Goal: Task Accomplishment & Management: Use online tool/utility

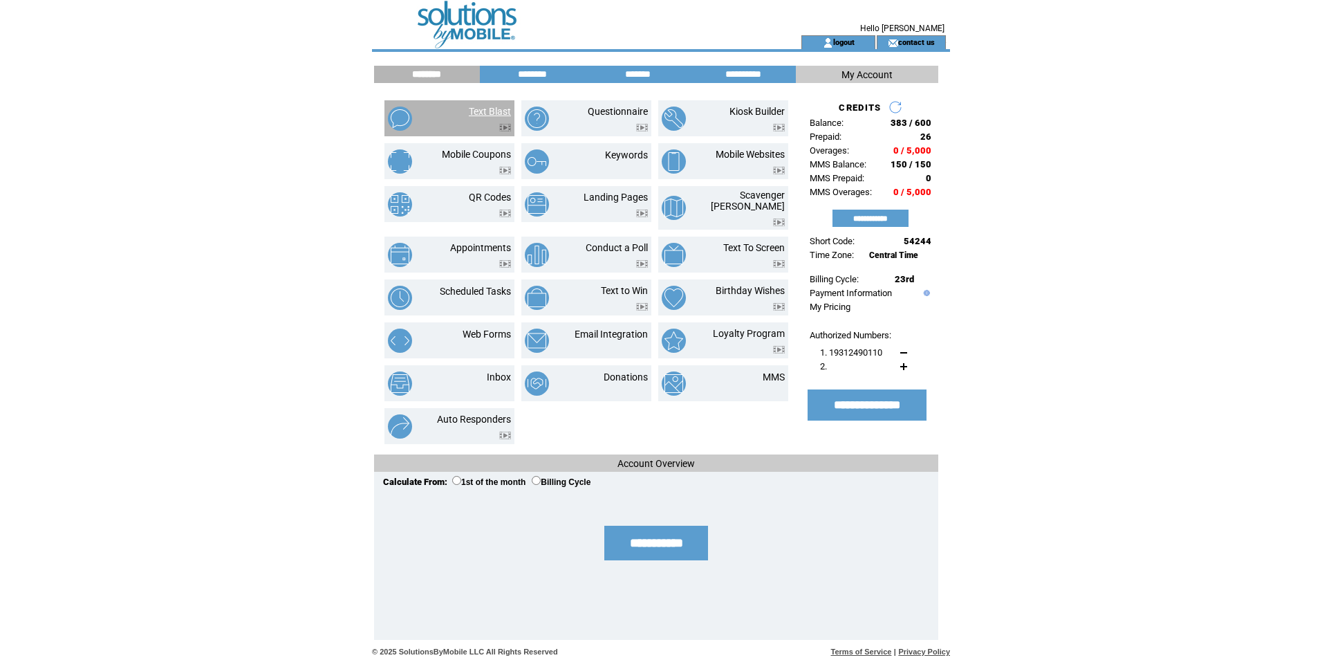
click at [486, 113] on link "Text Blast" at bounding box center [490, 111] width 42 height 11
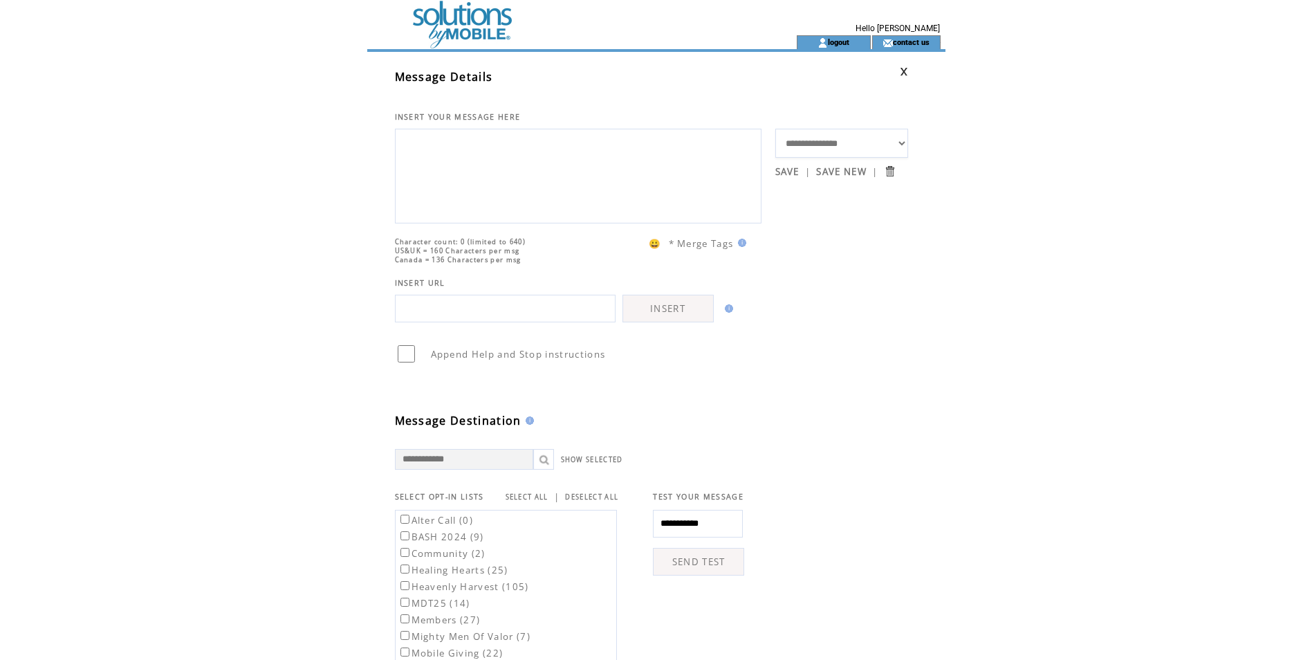
click at [422, 138] on textarea at bounding box center [578, 174] width 351 height 83
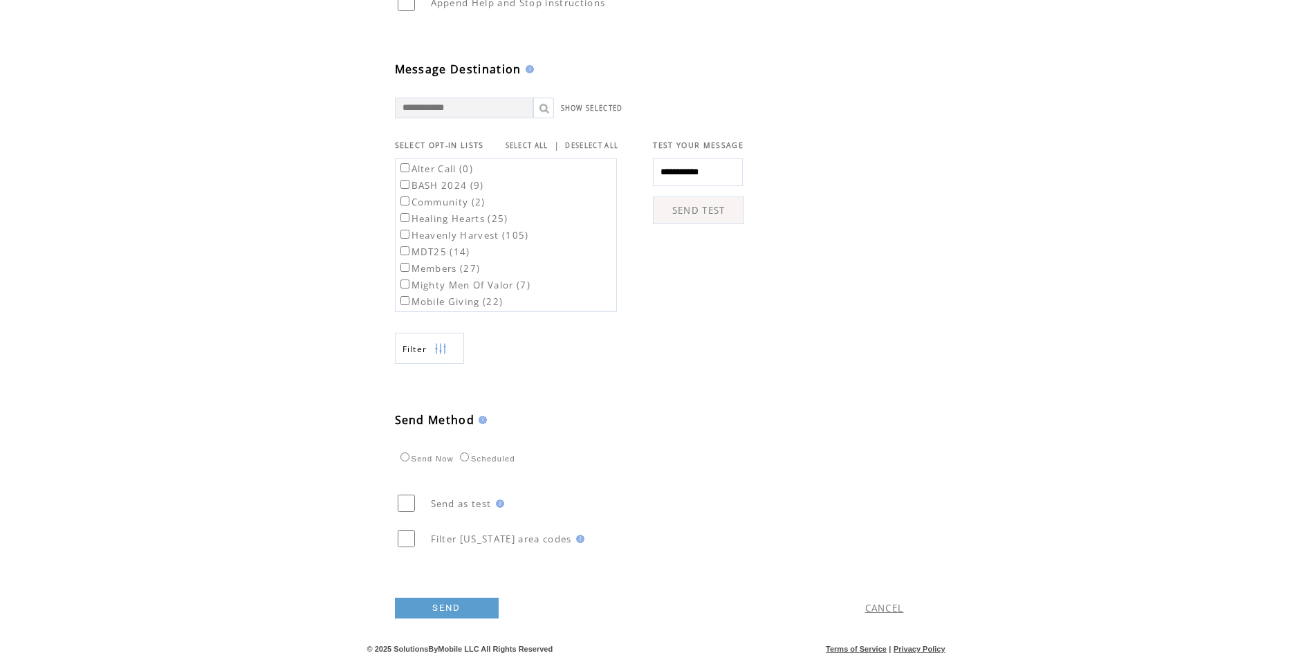
scroll to position [372, 0]
type textarea "**********"
click at [448, 608] on link "SEND" at bounding box center [447, 608] width 104 height 21
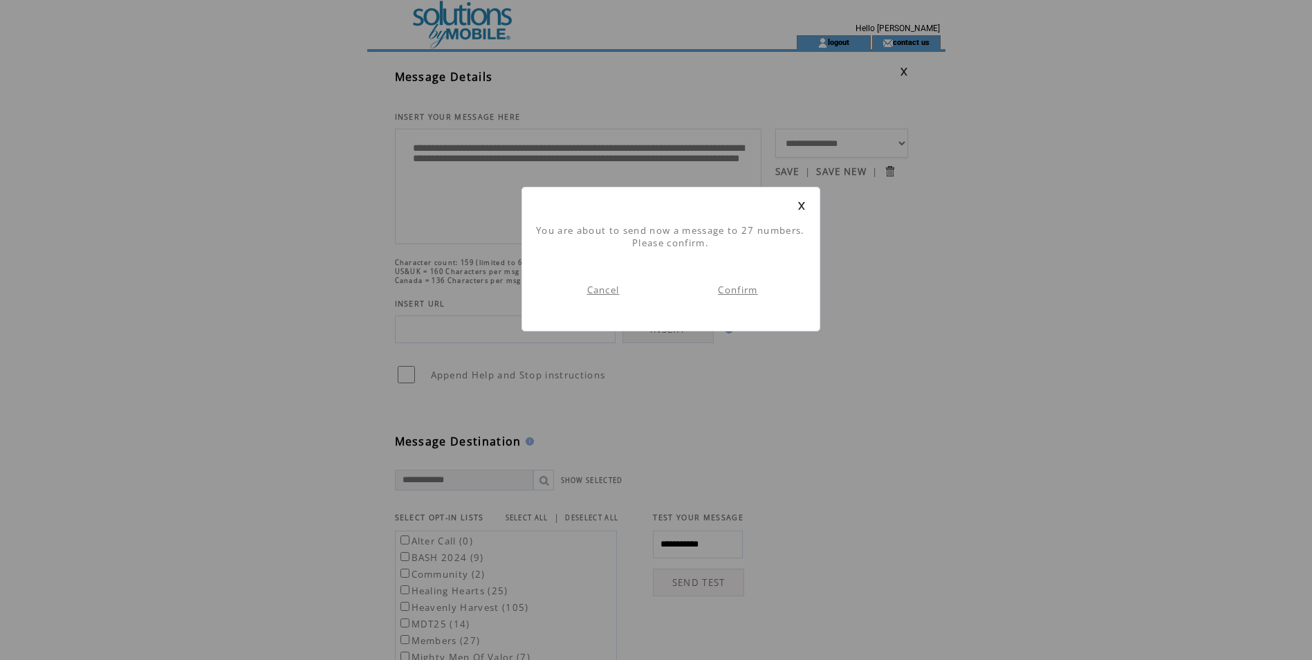
scroll to position [1, 0]
click at [732, 292] on link "Confirm" at bounding box center [737, 290] width 39 height 12
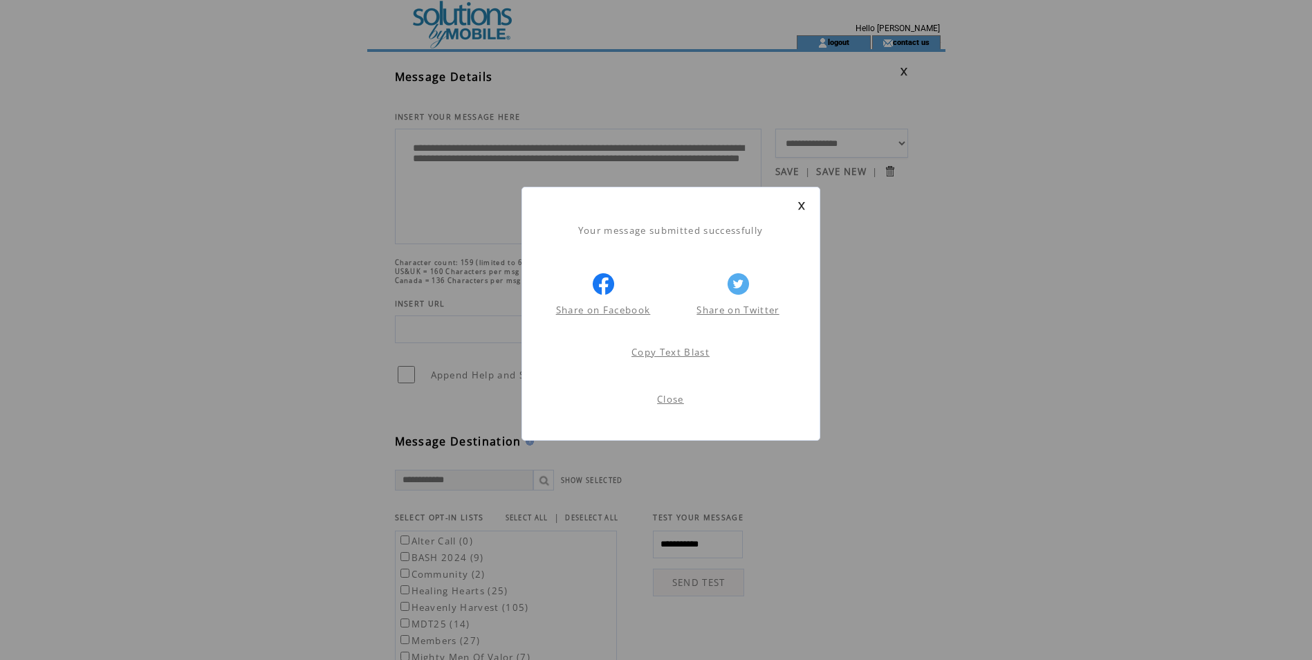
scroll to position [1, 0]
click at [673, 400] on link "Close" at bounding box center [670, 399] width 27 height 12
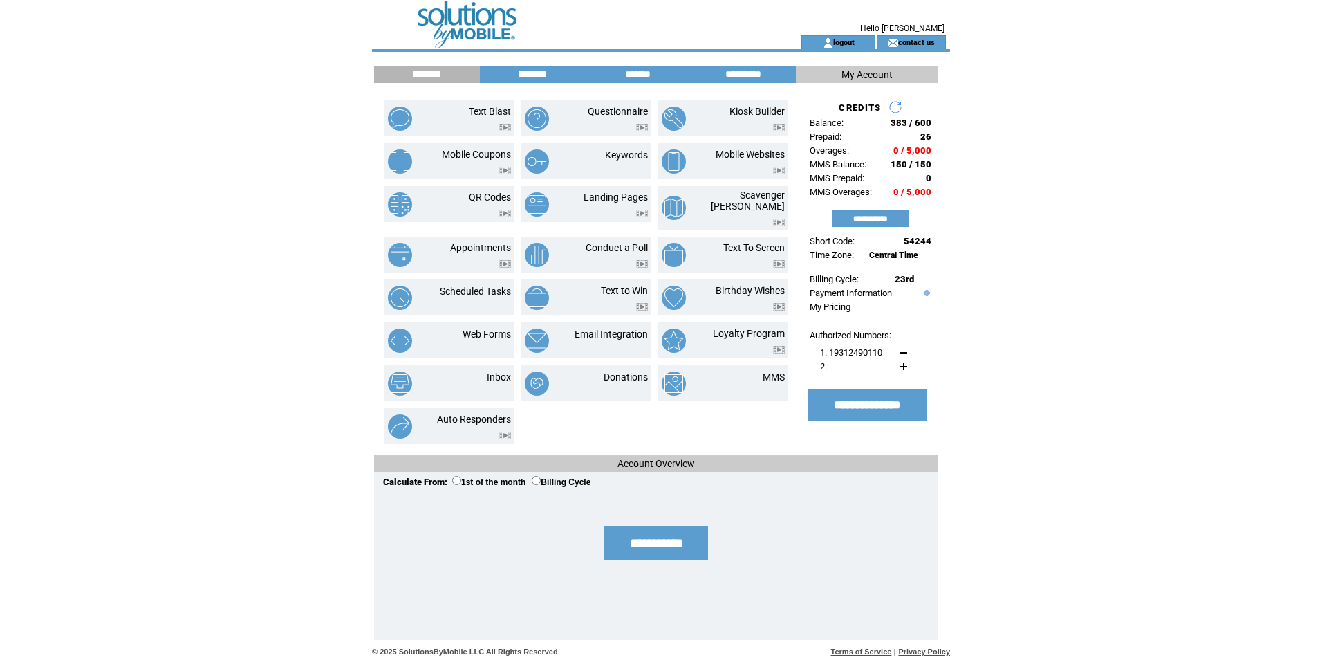
click at [530, 73] on input "********" at bounding box center [533, 74] width 104 height 12
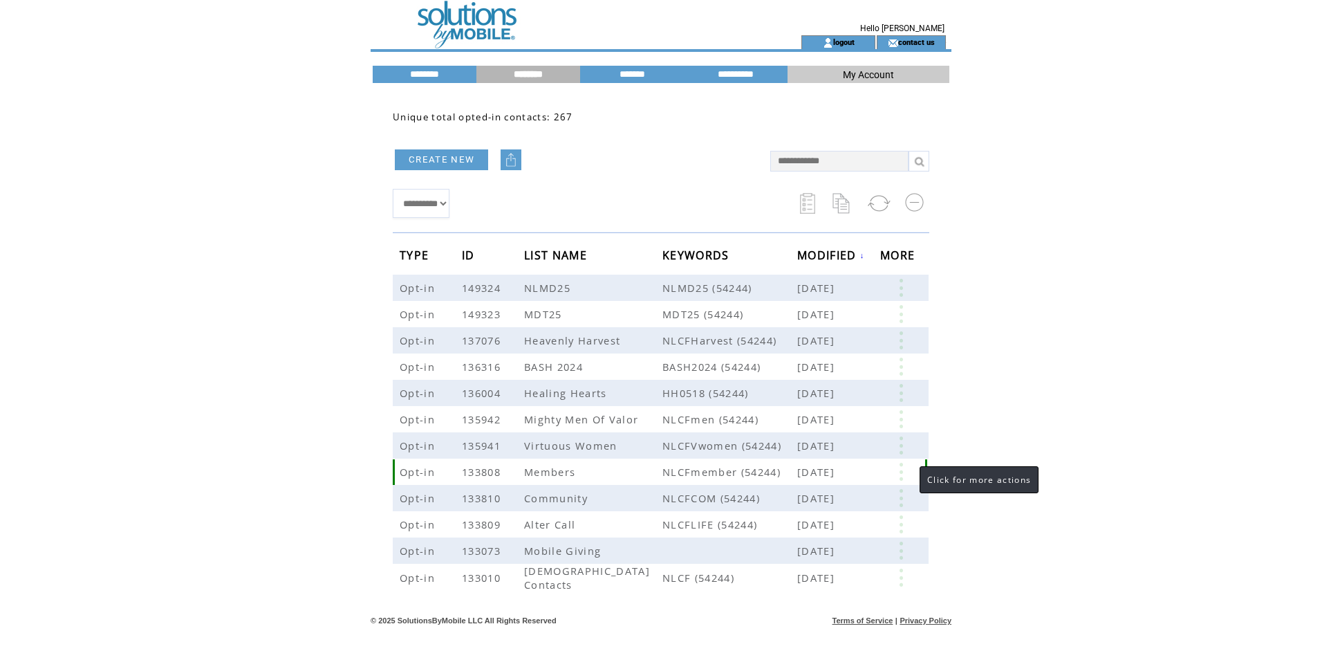
click at [902, 468] on link at bounding box center [901, 472] width 42 height 18
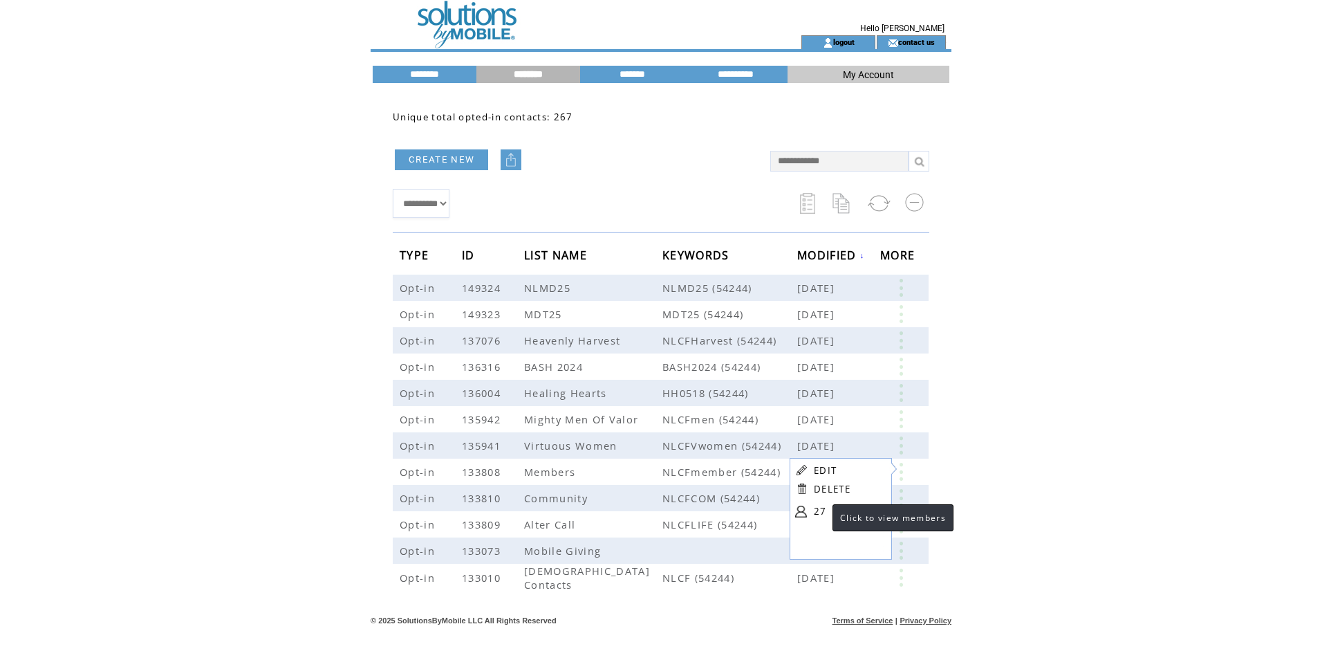
click at [819, 512] on link "27" at bounding box center [848, 511] width 69 height 21
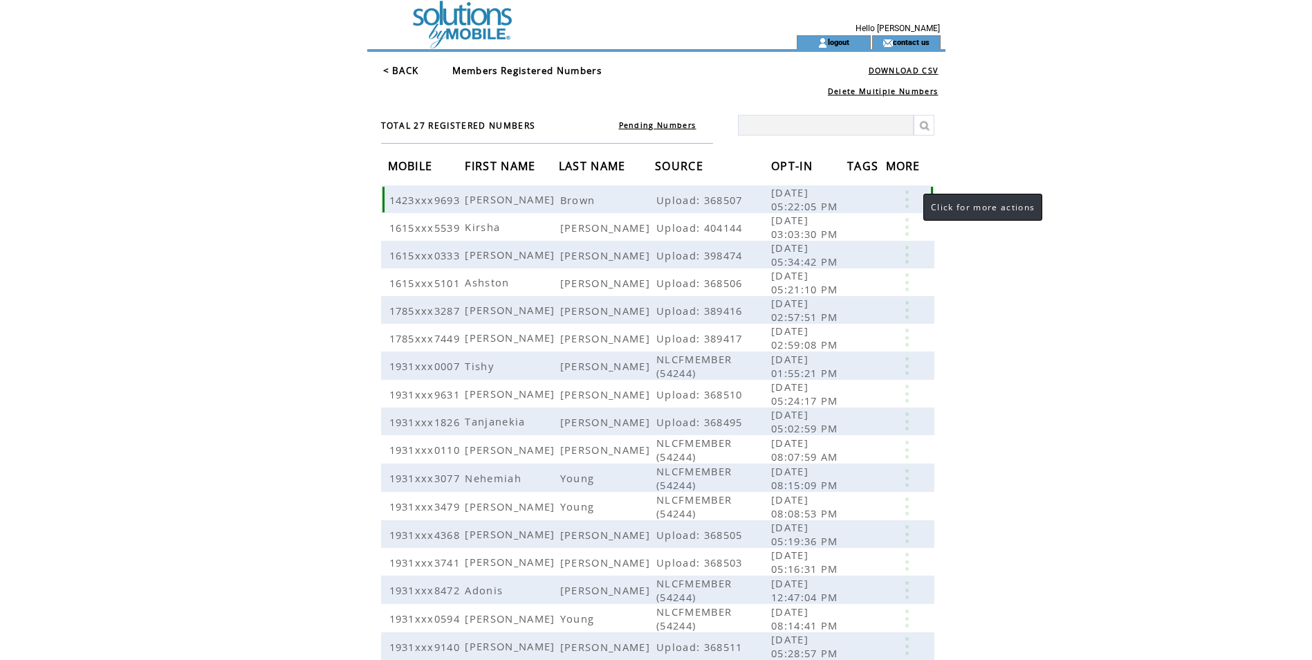
click at [910, 198] on link at bounding box center [907, 199] width 42 height 18
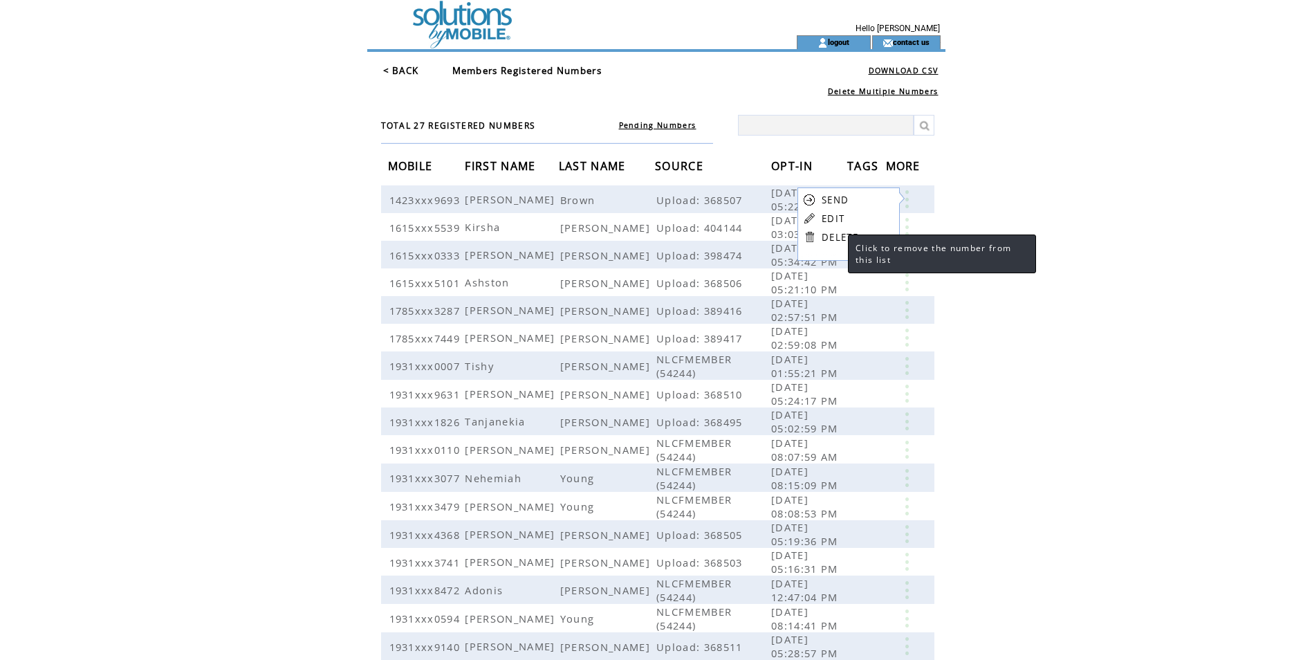
click at [835, 239] on link "DELETE" at bounding box center [840, 237] width 37 height 12
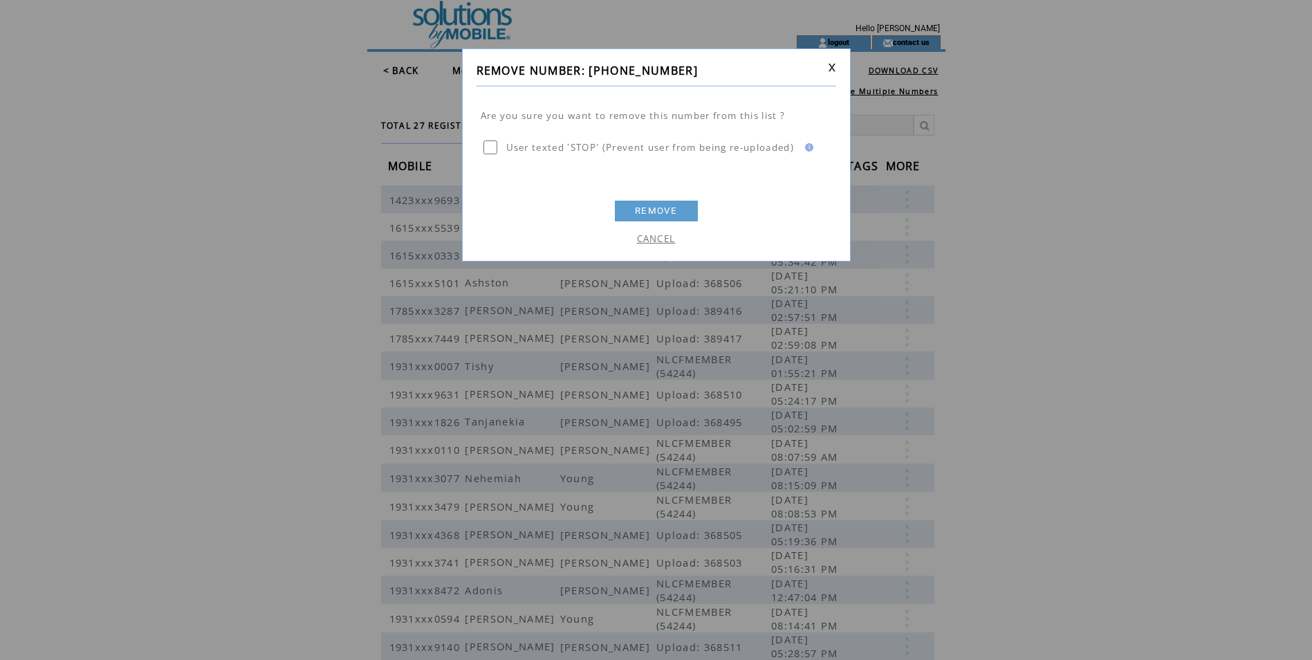
click at [651, 212] on link "REMOVE" at bounding box center [656, 211] width 83 height 21
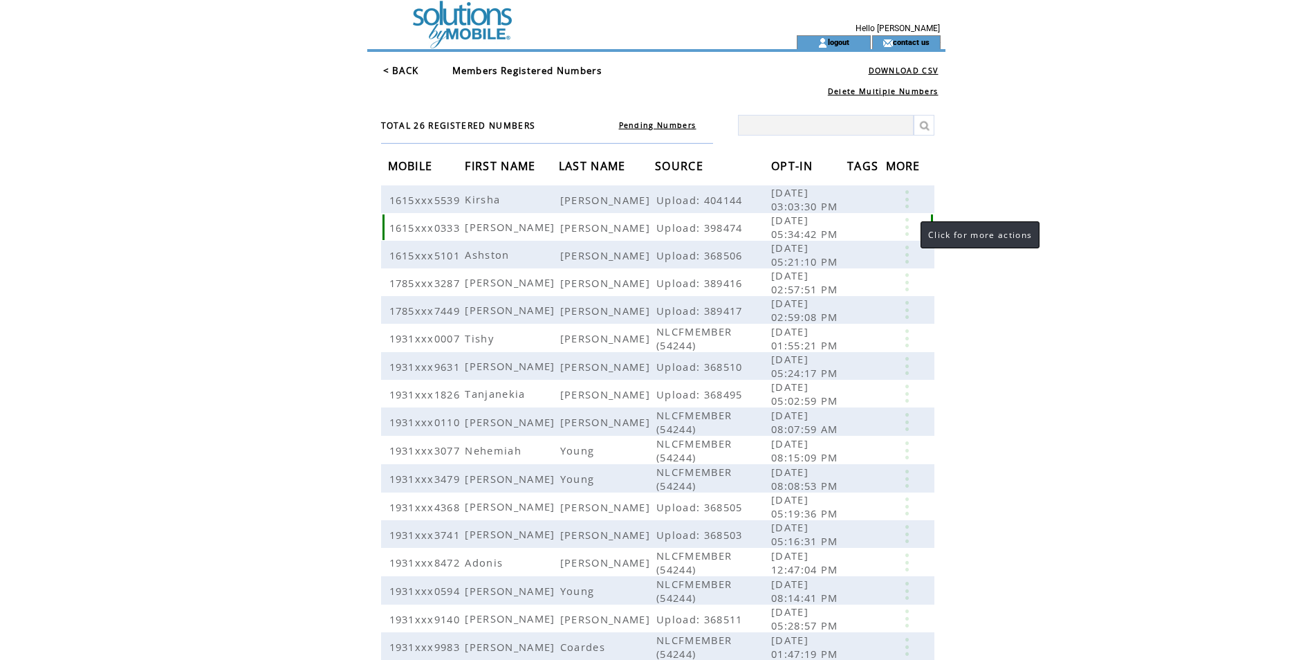
click at [910, 225] on link at bounding box center [907, 227] width 42 height 18
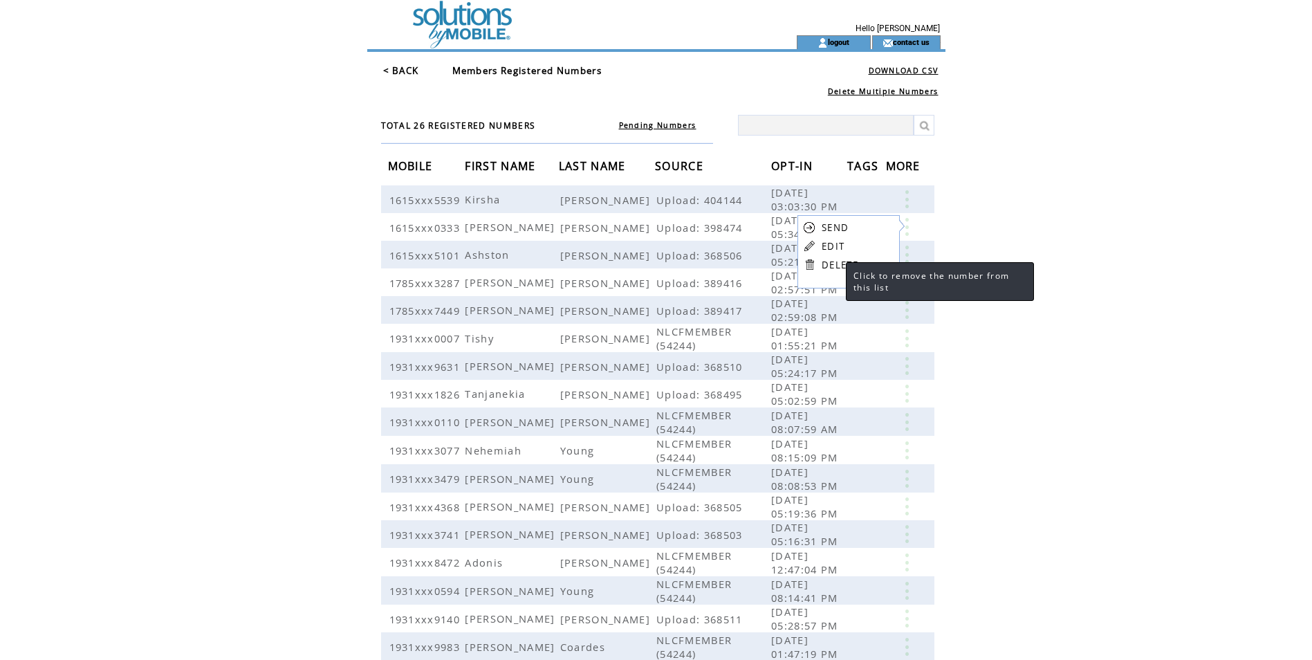
click at [832, 268] on link "DELETE" at bounding box center [840, 265] width 37 height 12
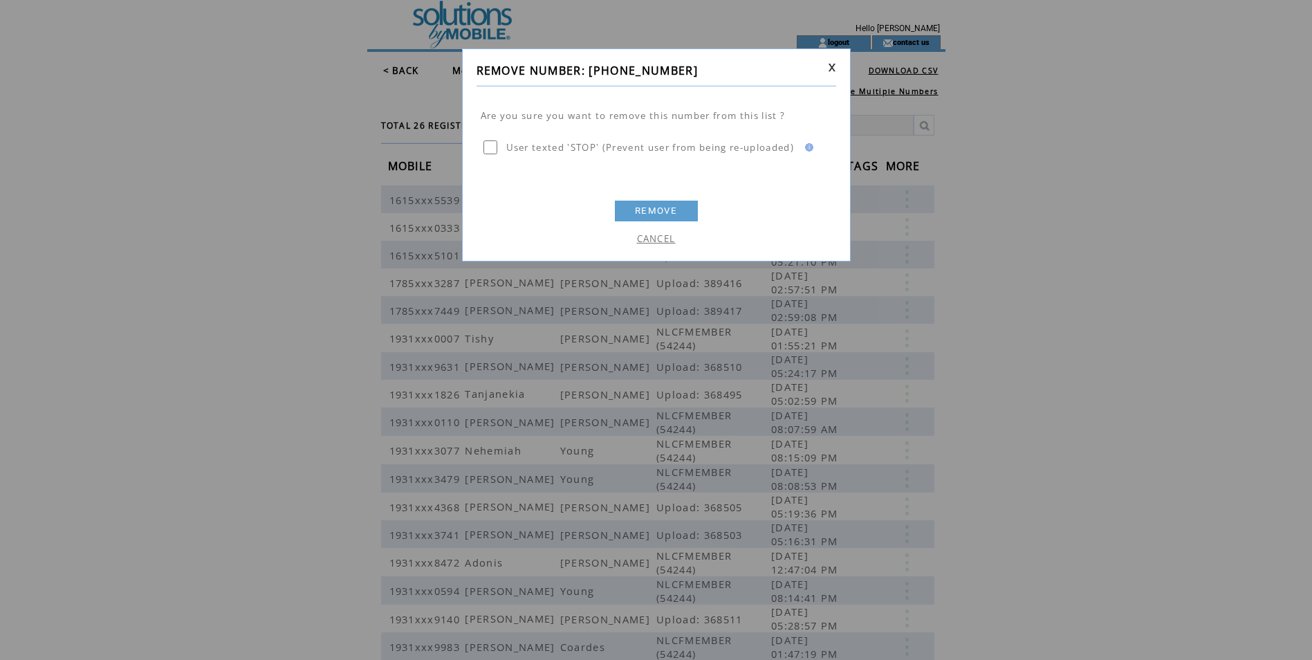
click at [646, 216] on link "REMOVE" at bounding box center [656, 211] width 83 height 21
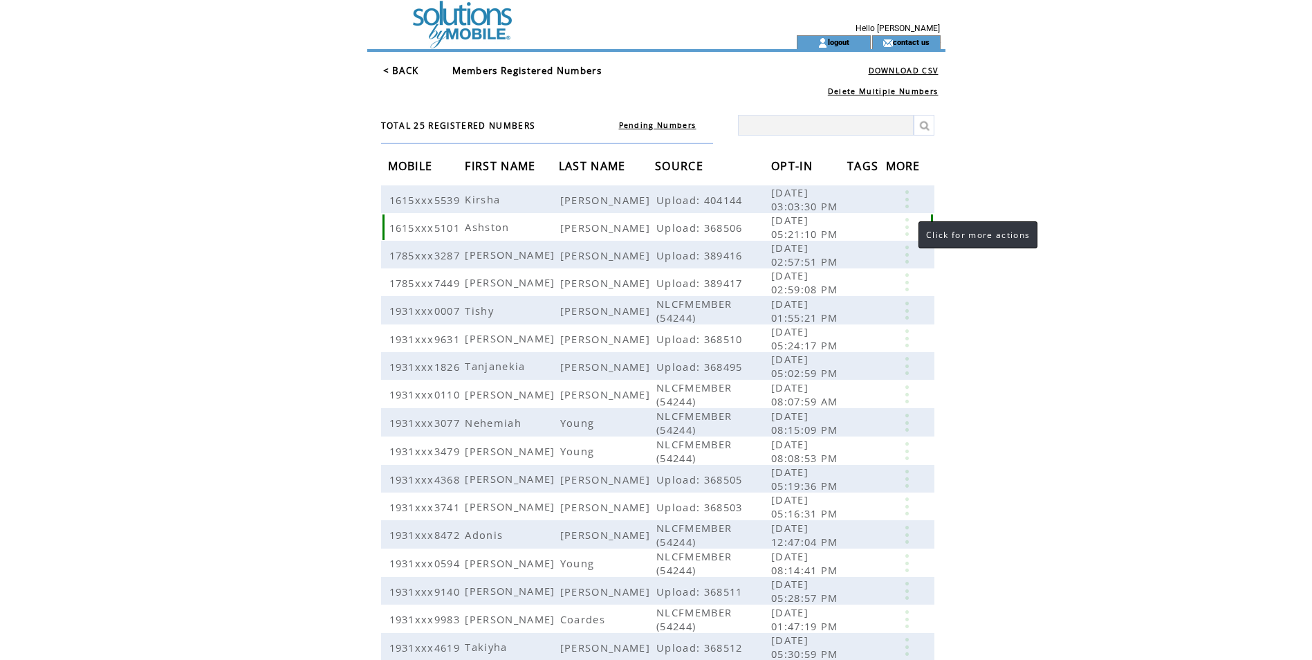
click at [905, 226] on link at bounding box center [907, 227] width 42 height 18
click at [828, 264] on link "DELETE" at bounding box center [835, 265] width 37 height 12
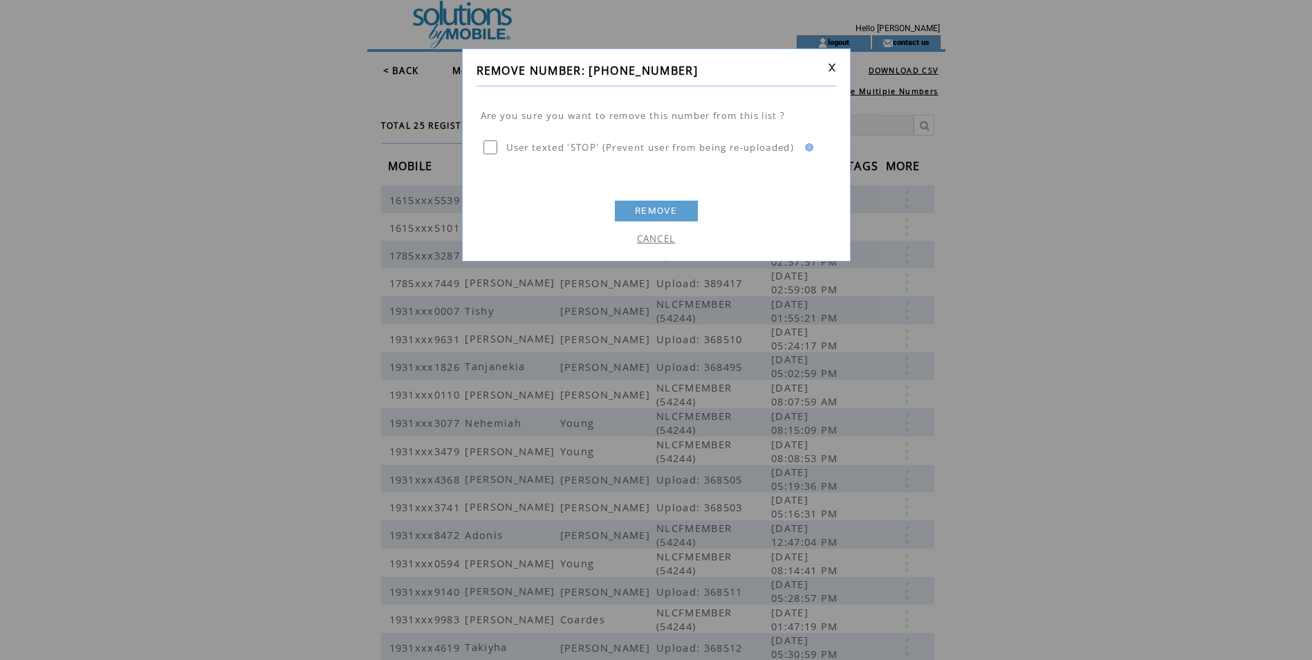
click at [645, 212] on link "REMOVE" at bounding box center [656, 211] width 83 height 21
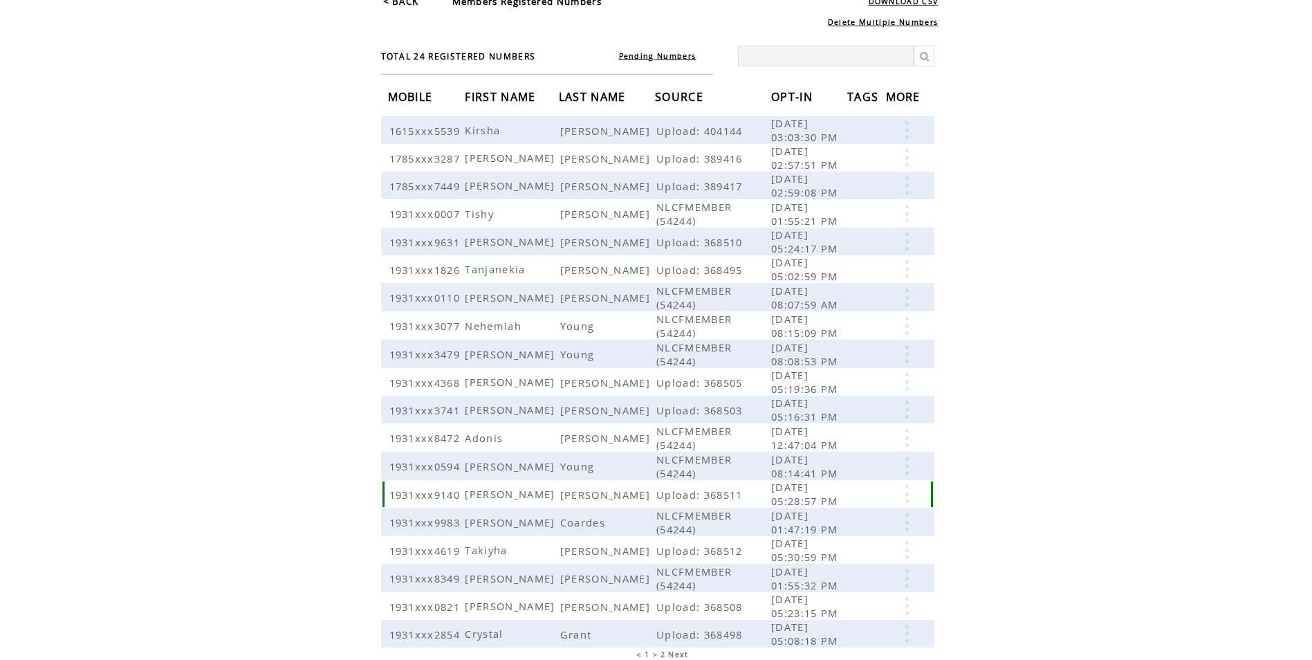
scroll to position [126, 0]
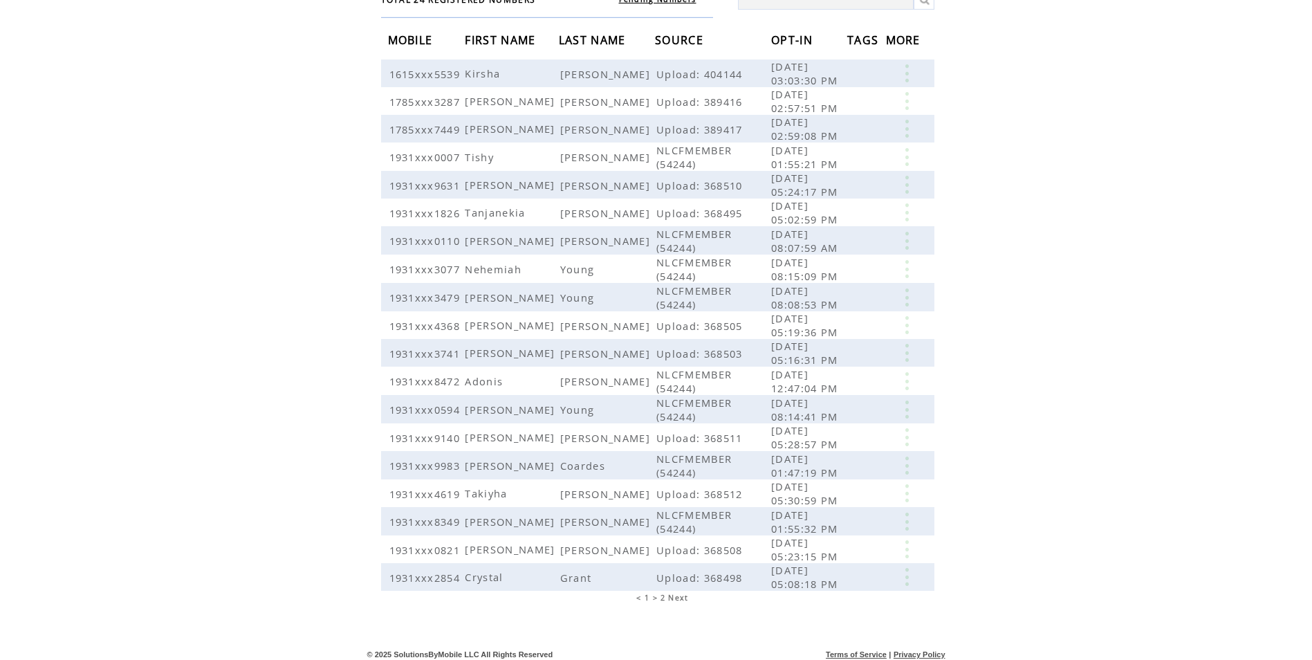
click at [685, 593] on span "Next" at bounding box center [678, 598] width 20 height 10
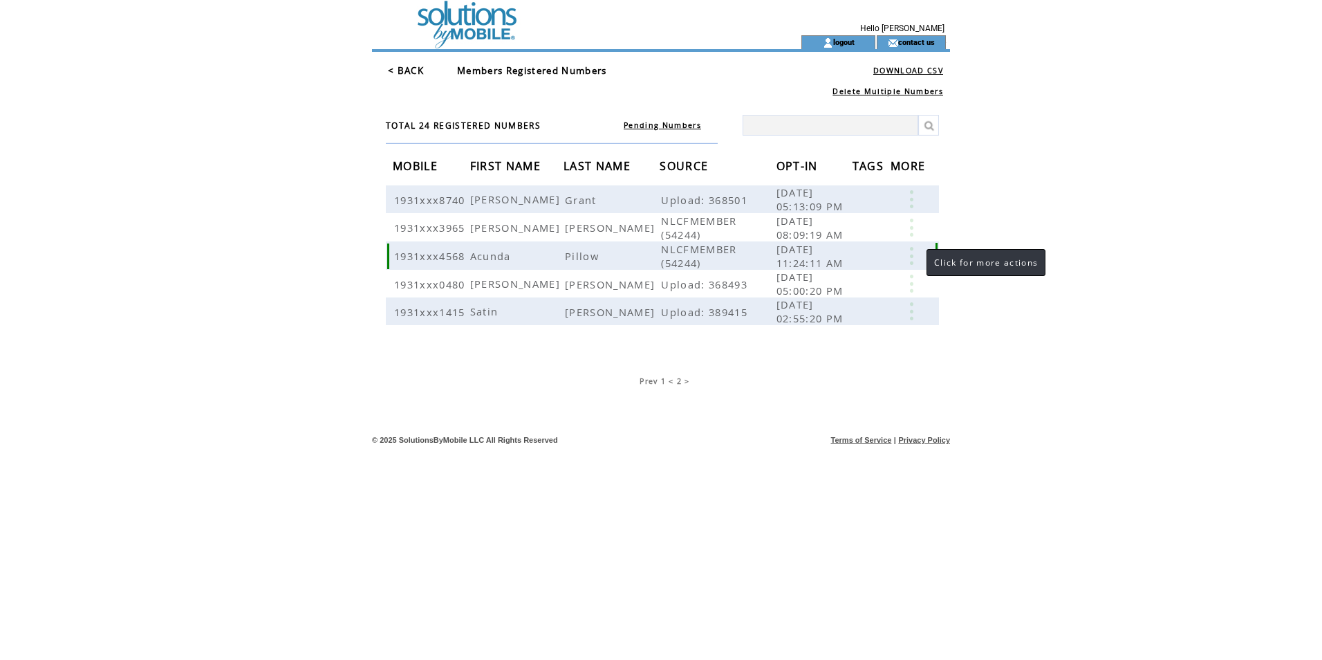
click at [912, 255] on link at bounding box center [912, 256] width 42 height 18
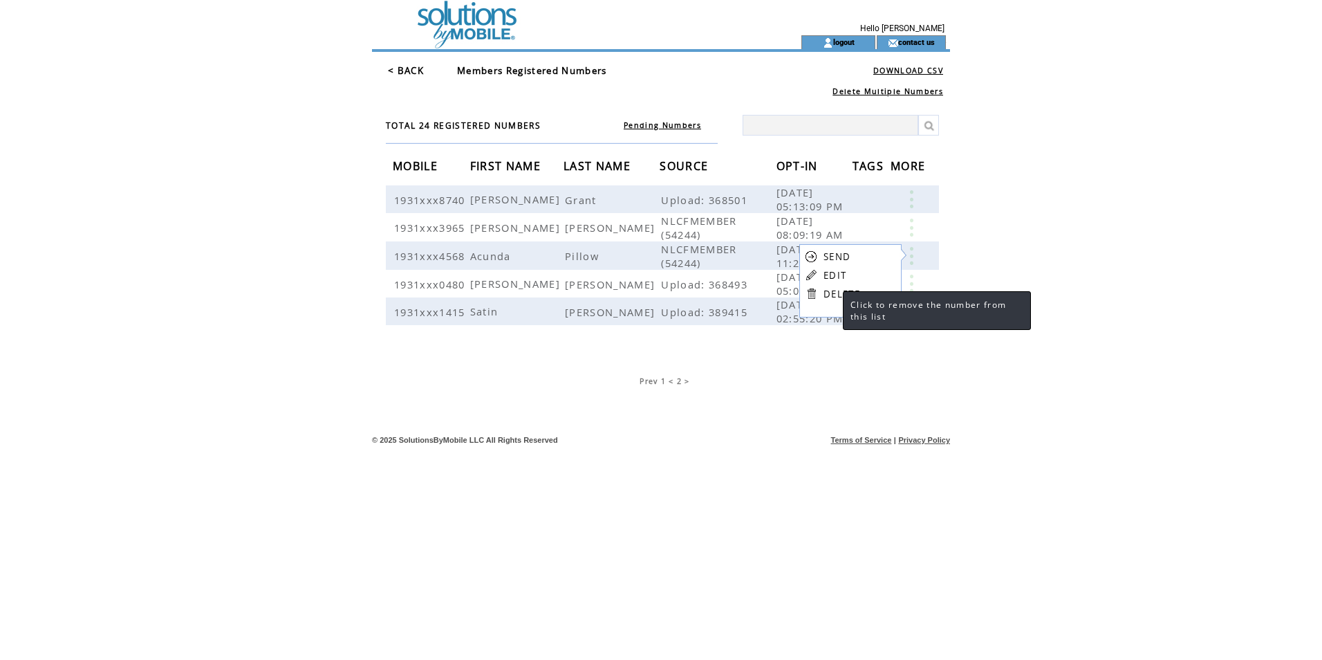
click at [837, 293] on link "DELETE" at bounding box center [842, 294] width 37 height 12
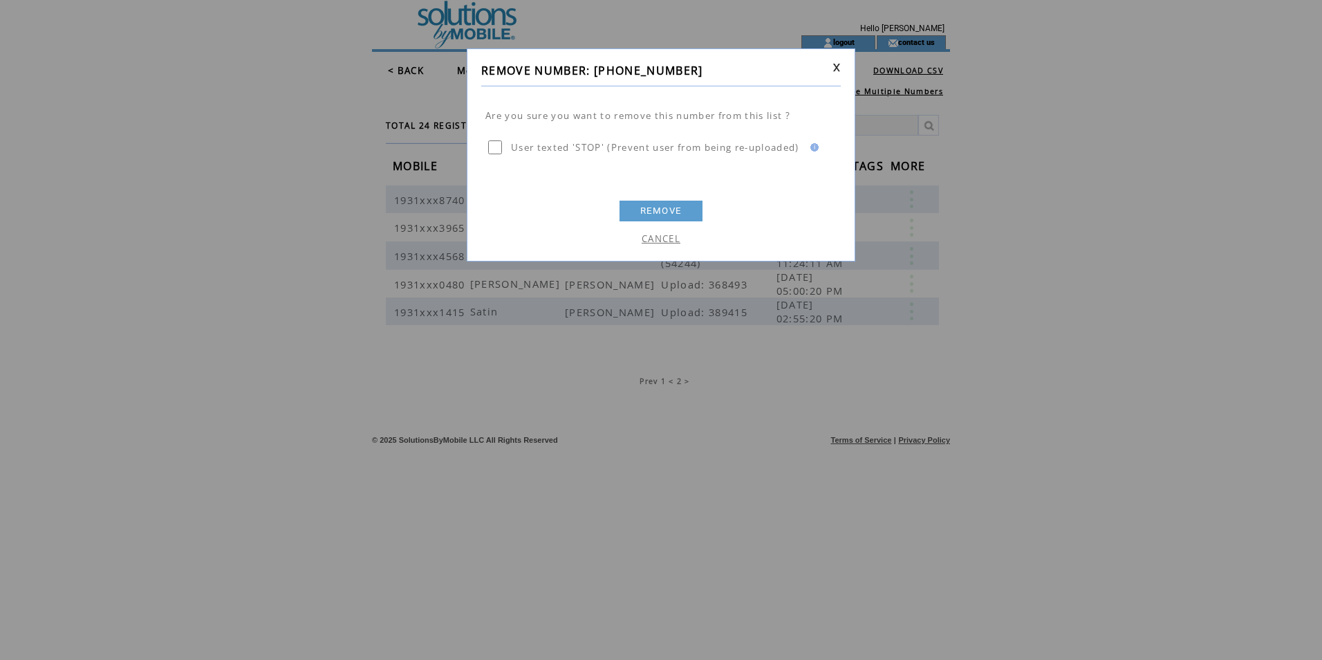
click at [647, 212] on link "REMOVE" at bounding box center [661, 211] width 83 height 21
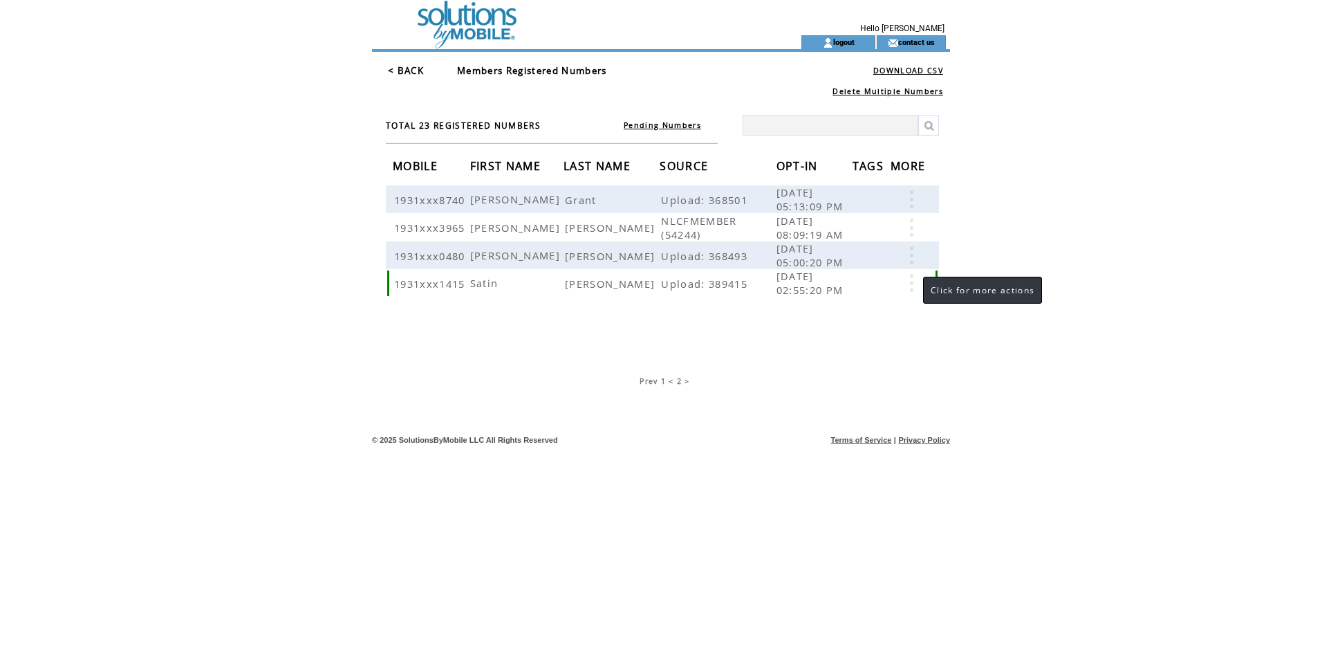
click at [910, 279] on link at bounding box center [912, 283] width 42 height 18
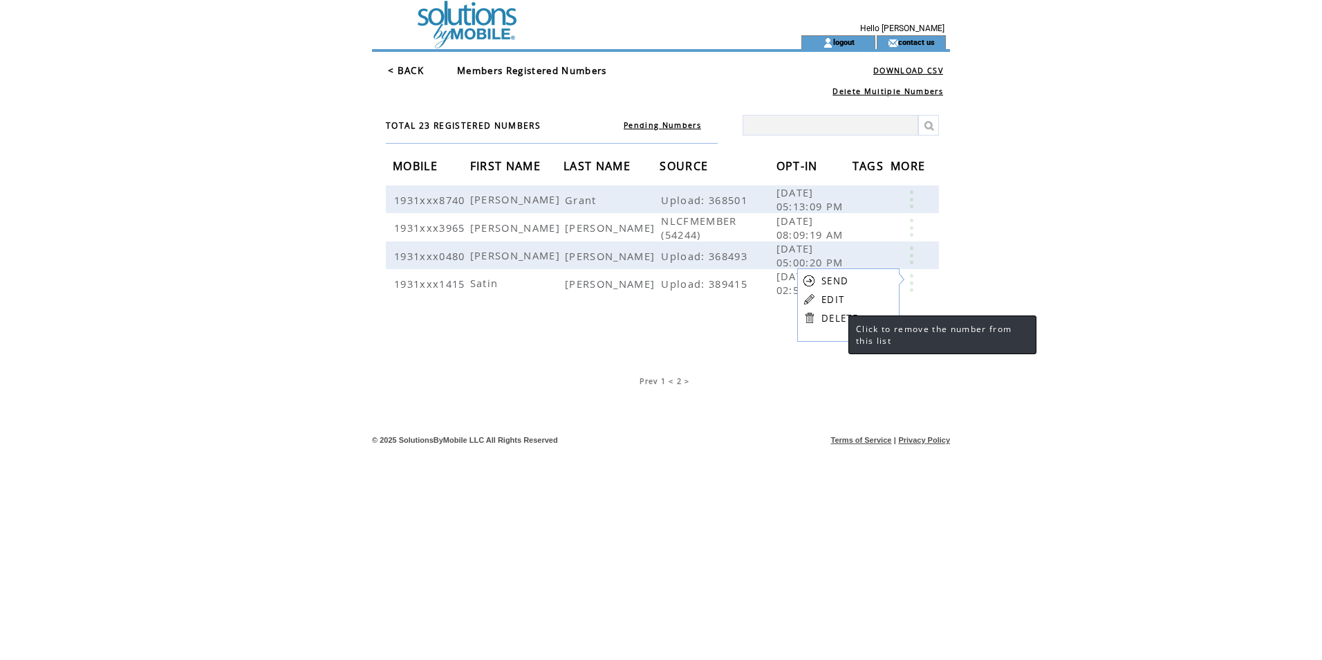
click at [835, 317] on link "DELETE" at bounding box center [840, 318] width 37 height 12
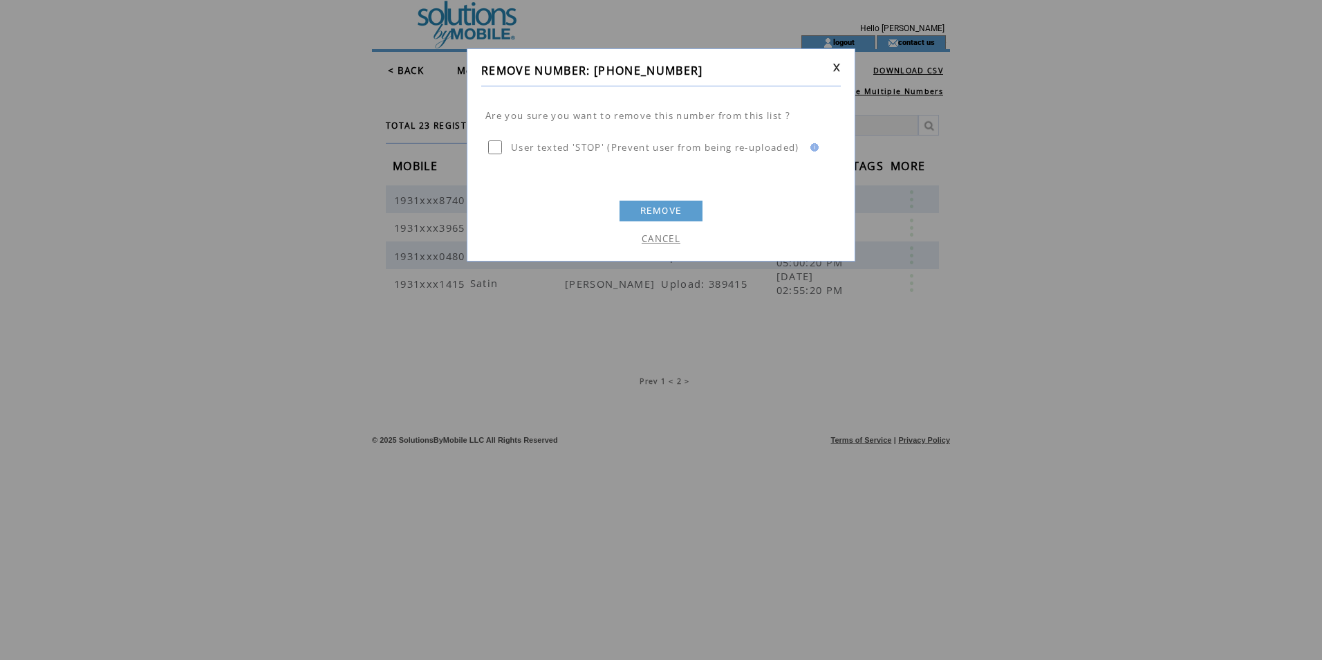
click at [654, 208] on link "REMOVE" at bounding box center [661, 211] width 83 height 21
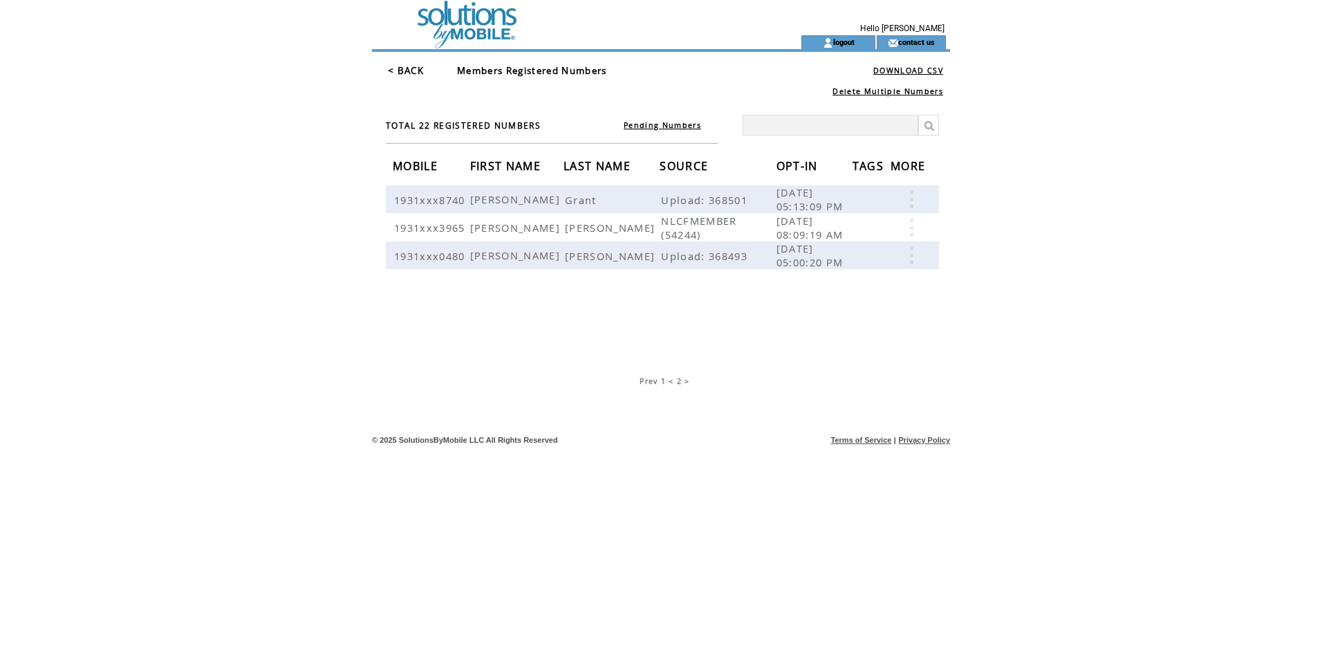
click at [651, 380] on span "Prev" at bounding box center [649, 381] width 18 height 10
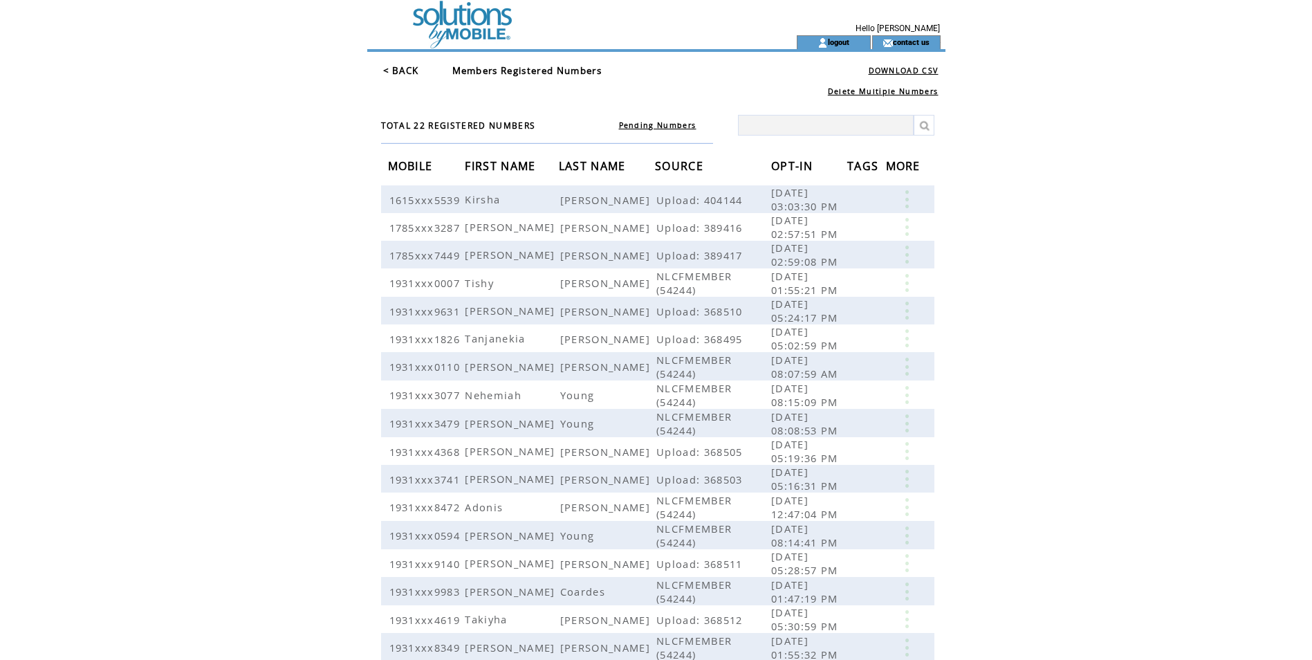
click at [461, 23] on td at bounding box center [557, 17] width 380 height 35
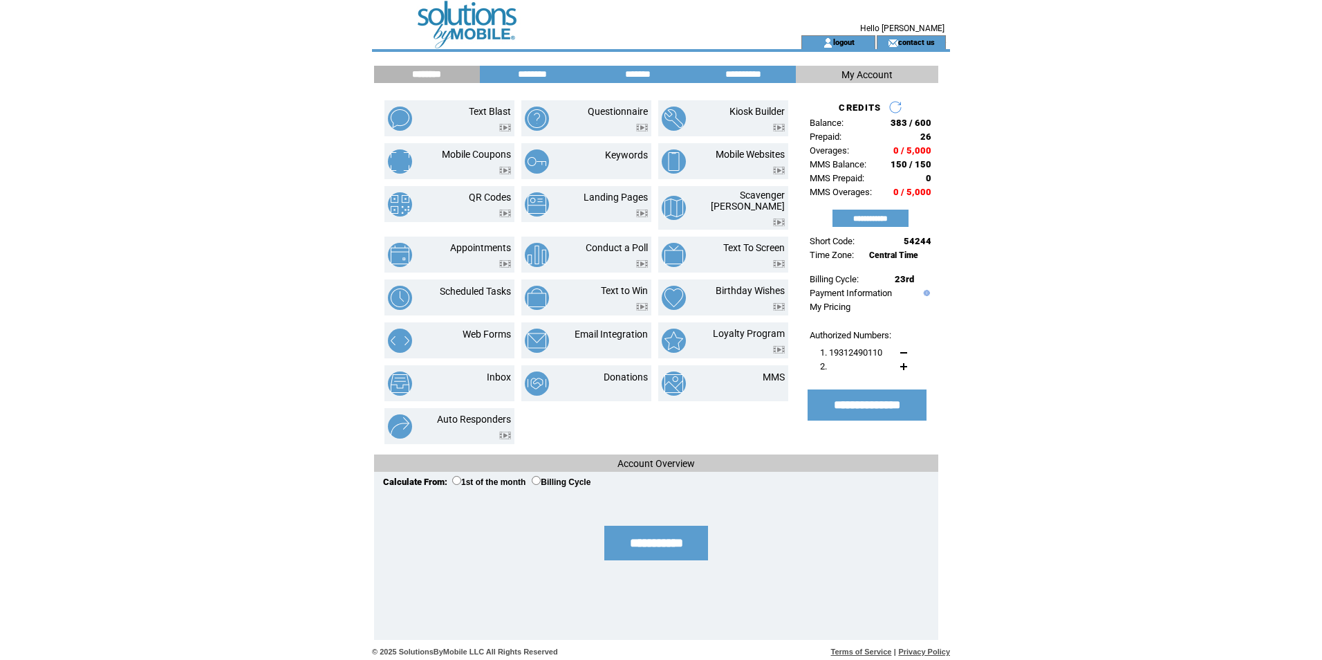
click at [896, 105] on link at bounding box center [896, 107] width 14 height 14
click at [643, 75] on input "*******" at bounding box center [638, 74] width 104 height 12
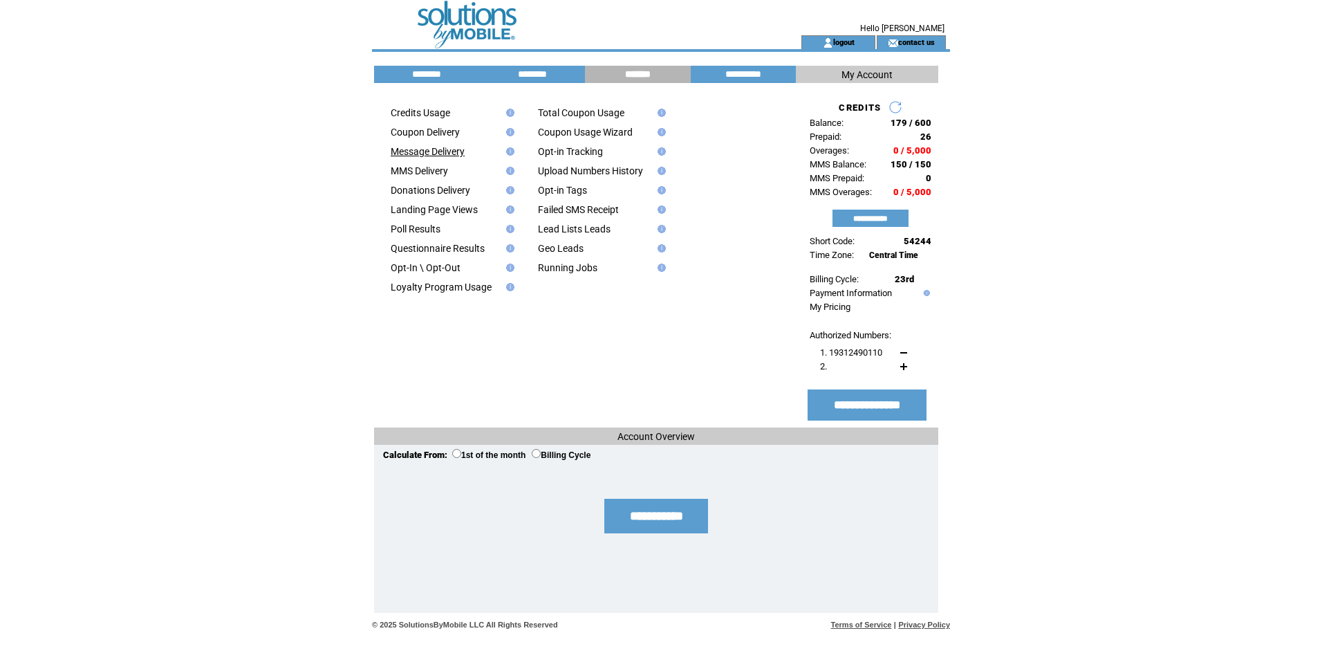
click at [441, 154] on link "Message Delivery" at bounding box center [428, 151] width 74 height 11
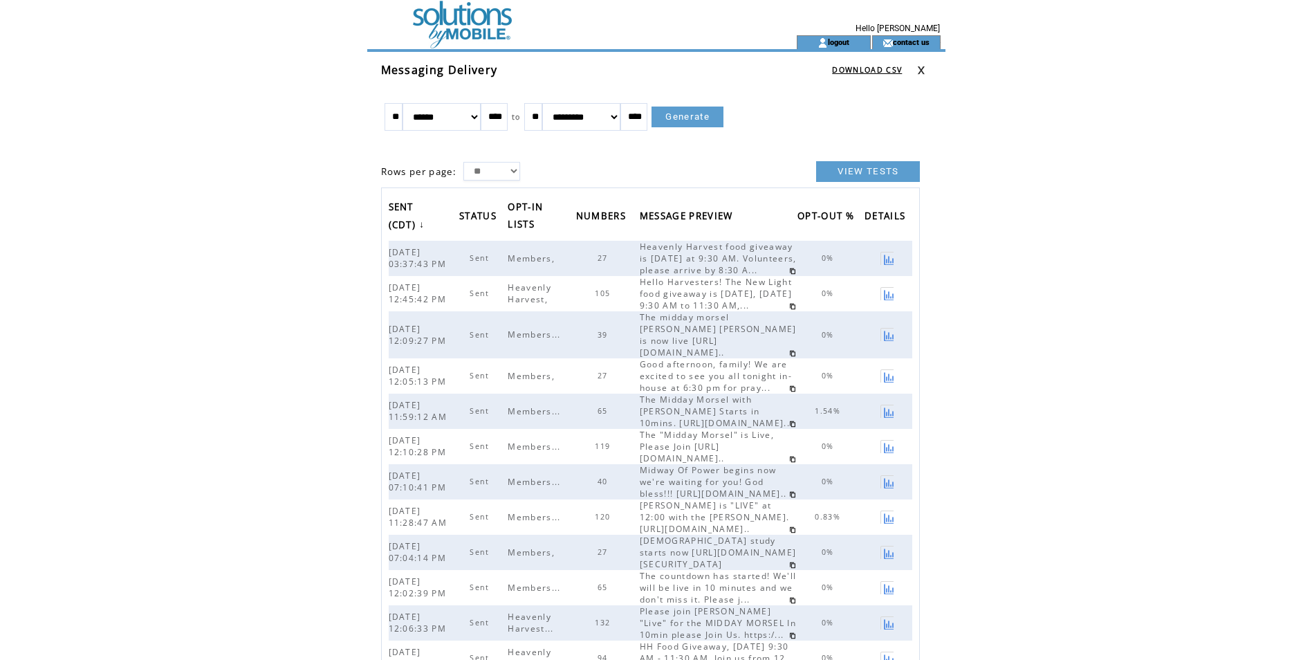
click at [470, 17] on td at bounding box center [557, 17] width 380 height 35
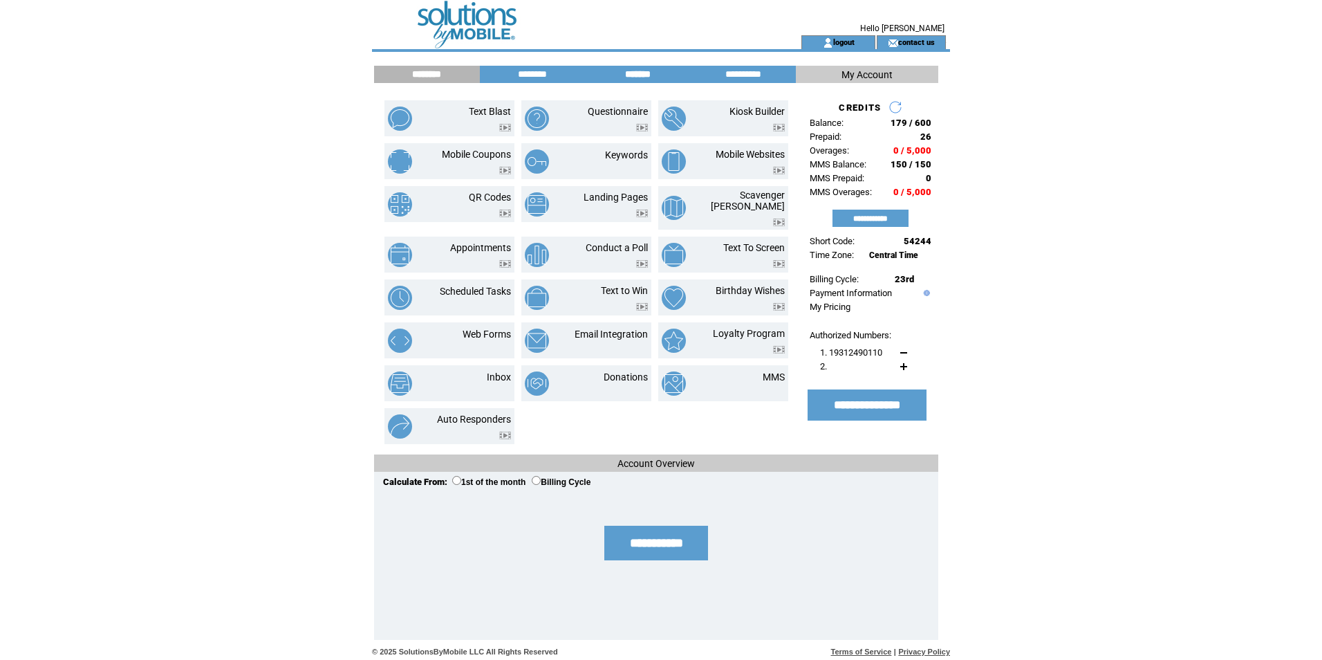
click at [637, 74] on input "*******" at bounding box center [638, 74] width 104 height 12
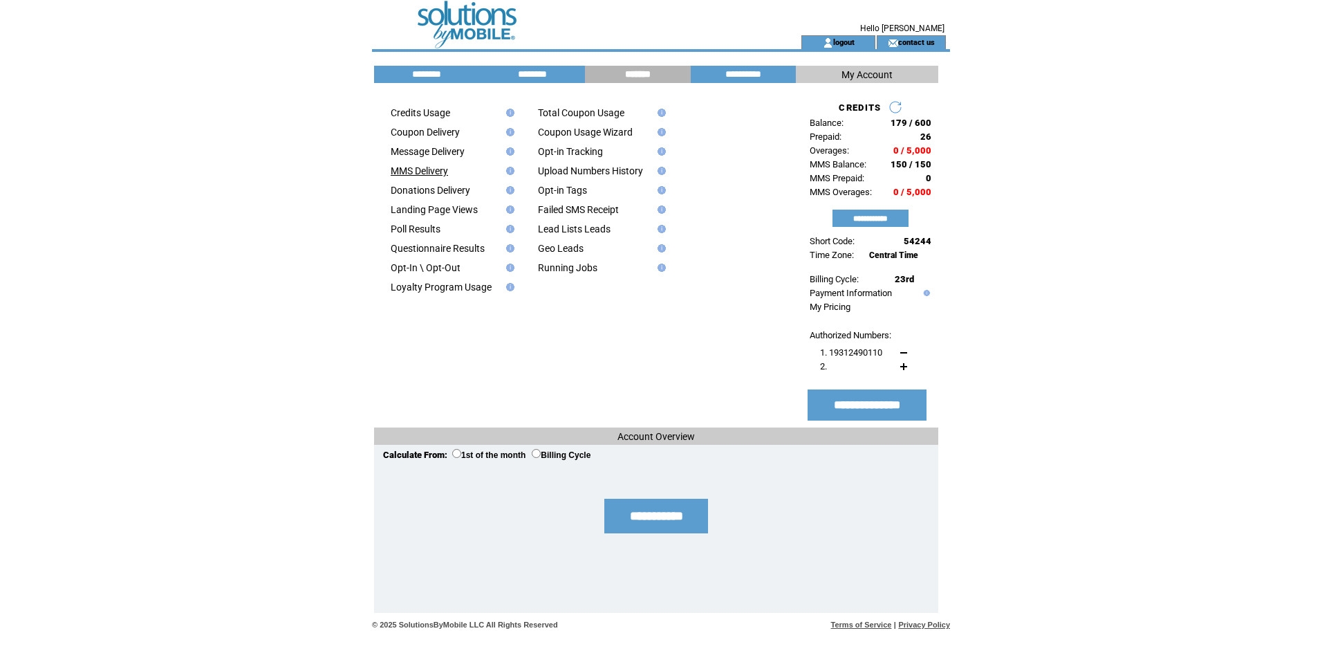
click at [428, 174] on link "MMS Delivery" at bounding box center [419, 170] width 57 height 11
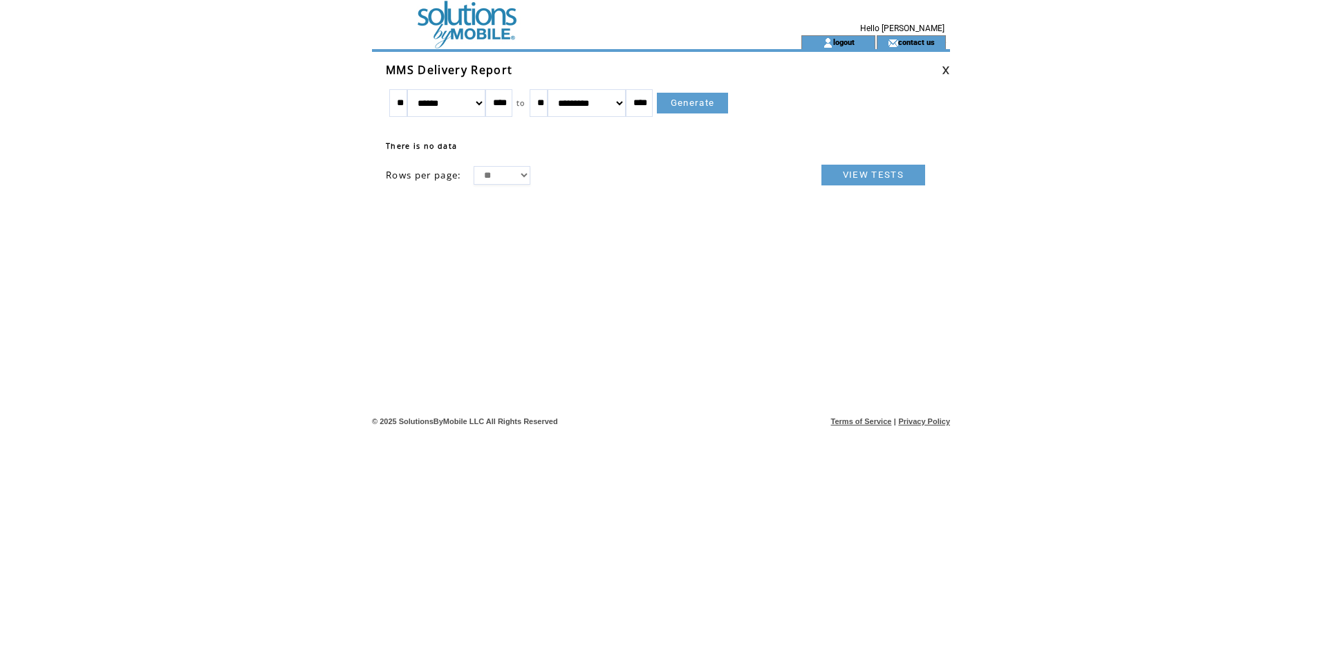
click at [465, 21] on td at bounding box center [562, 17] width 380 height 35
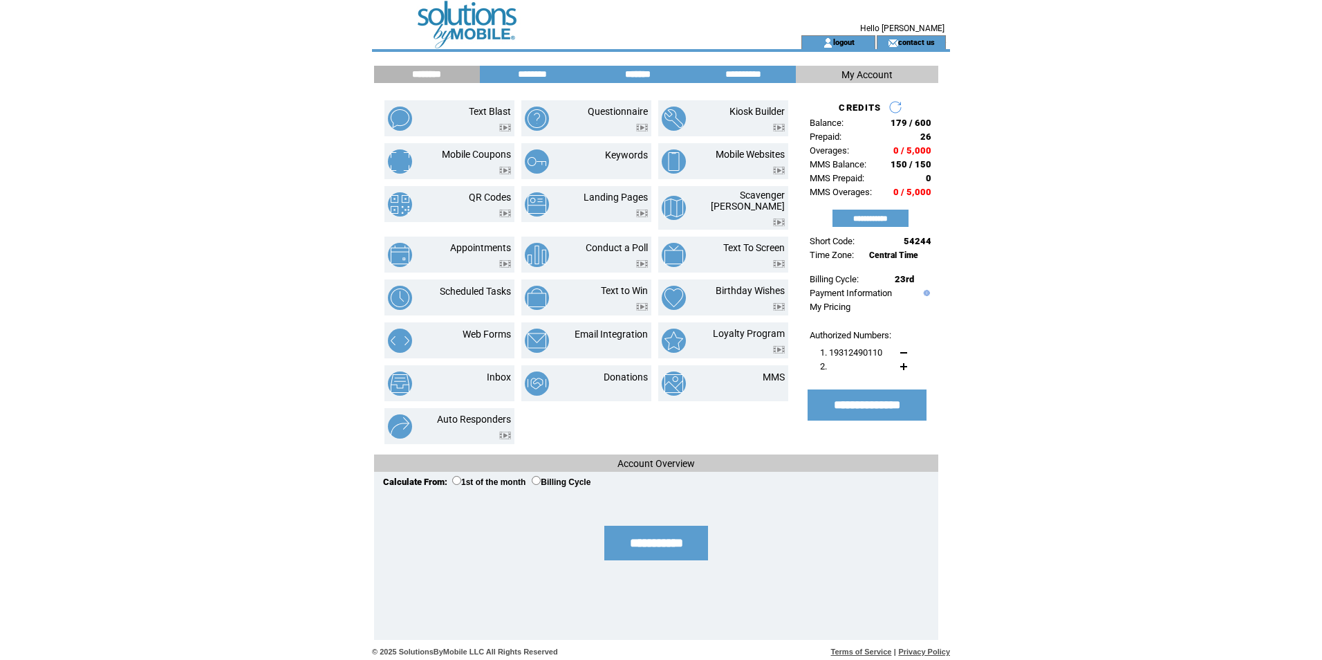
click at [643, 71] on input "*******" at bounding box center [638, 74] width 104 height 12
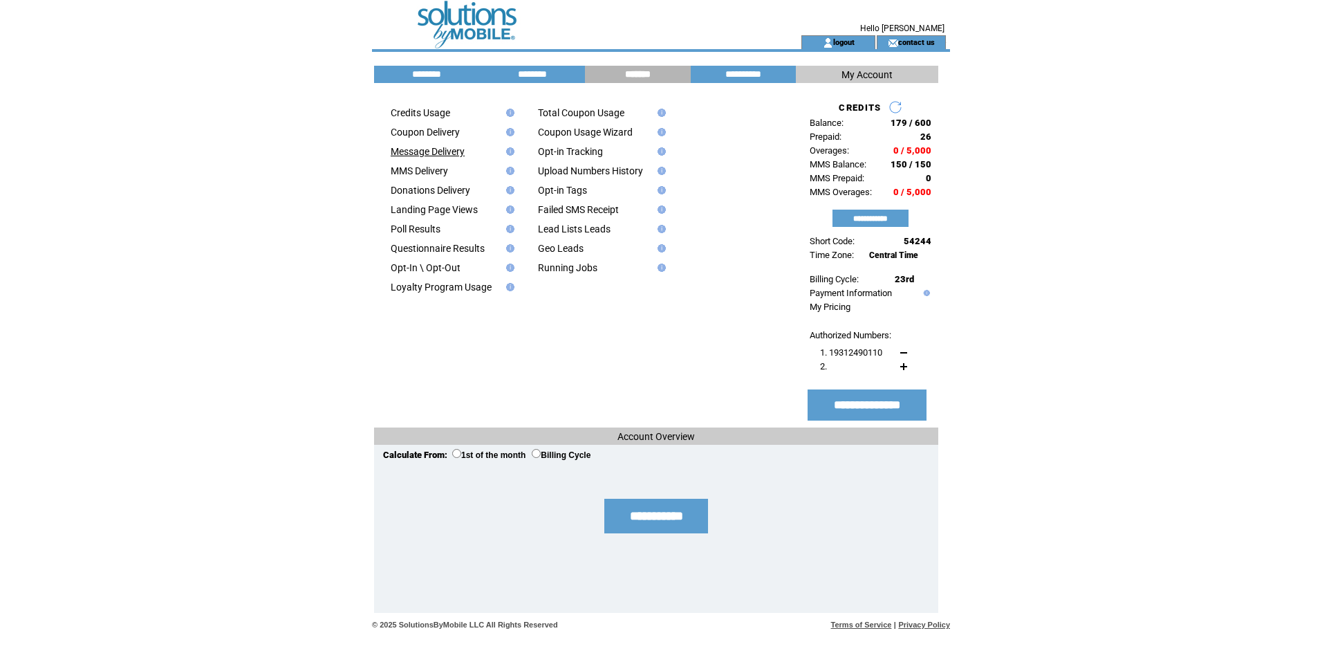
click at [423, 155] on link "Message Delivery" at bounding box center [428, 151] width 74 height 11
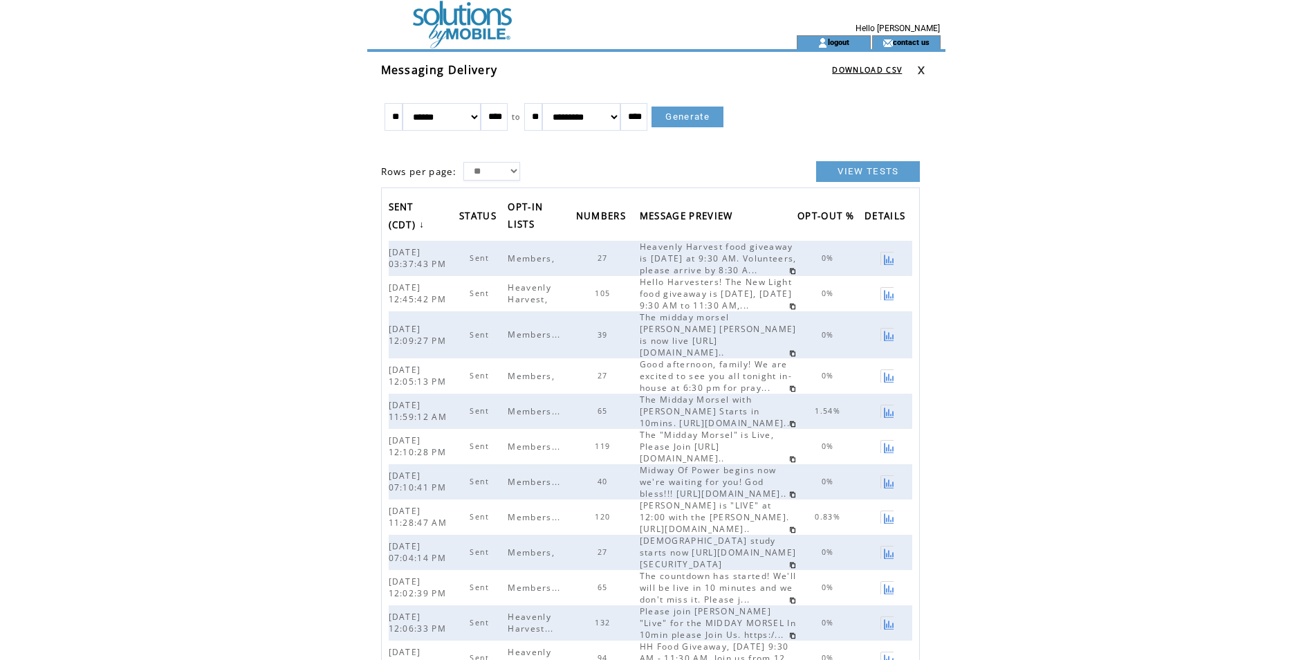
click at [450, 18] on td at bounding box center [557, 17] width 380 height 35
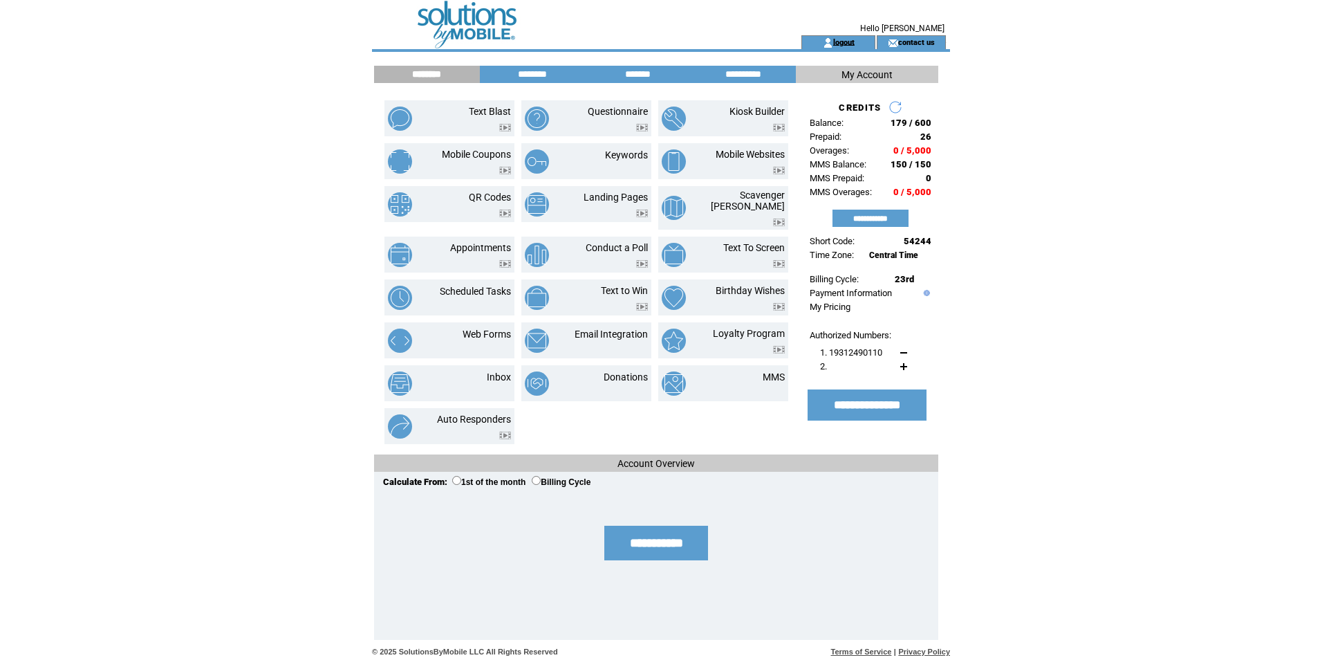
click at [847, 38] on link "logout" at bounding box center [843, 41] width 21 height 9
